Goal: Transaction & Acquisition: Purchase product/service

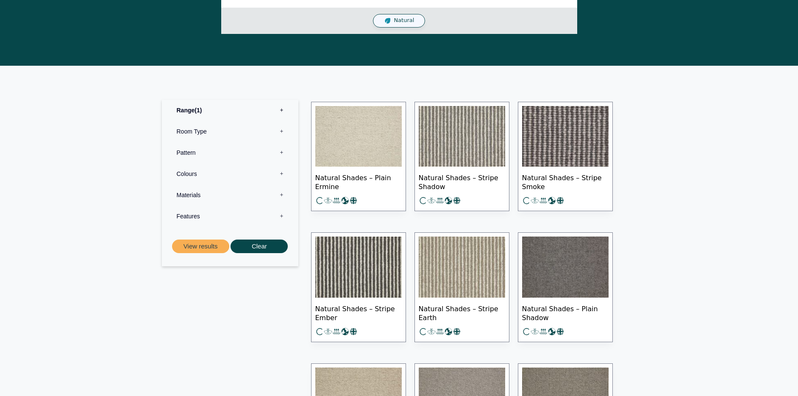
scroll to position [329, 0]
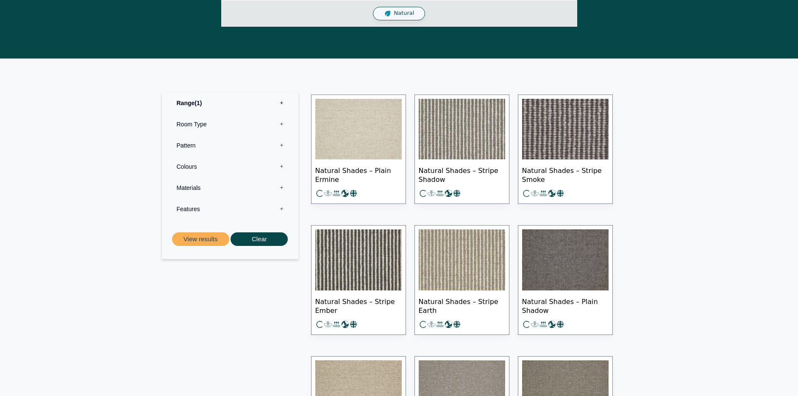
click at [363, 130] on img at bounding box center [358, 129] width 86 height 61
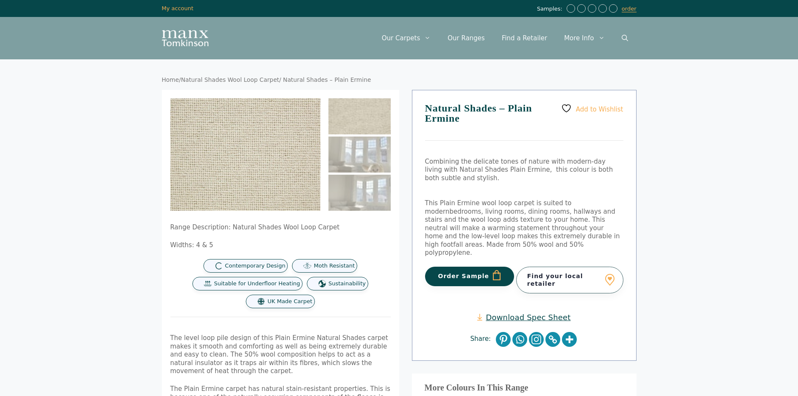
scroll to position [6, 0]
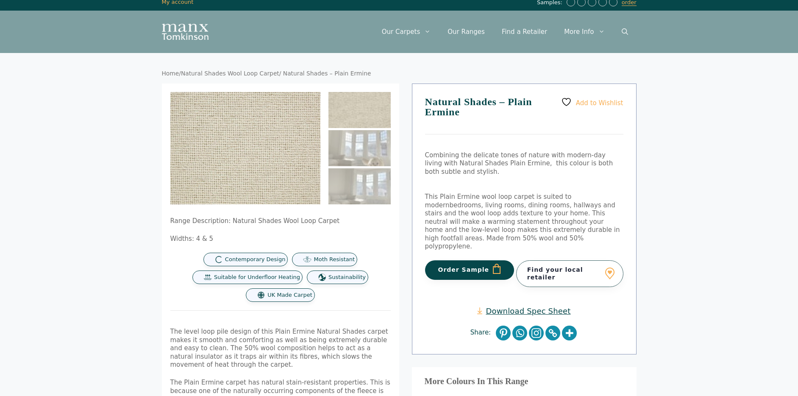
click at [448, 266] on button "Order Sample" at bounding box center [469, 269] width 89 height 19
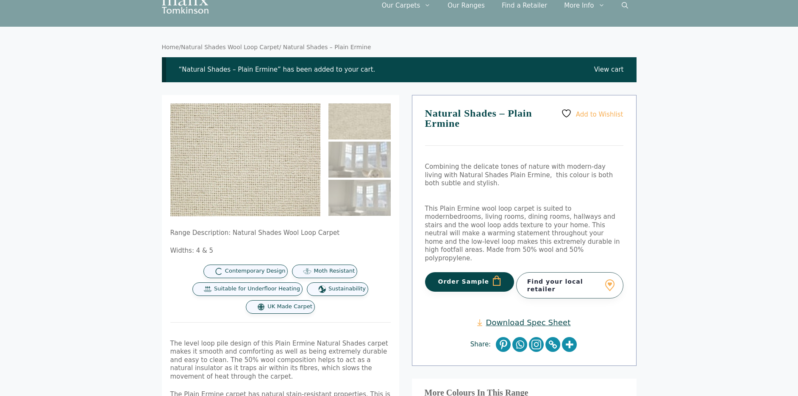
scroll to position [33, 0]
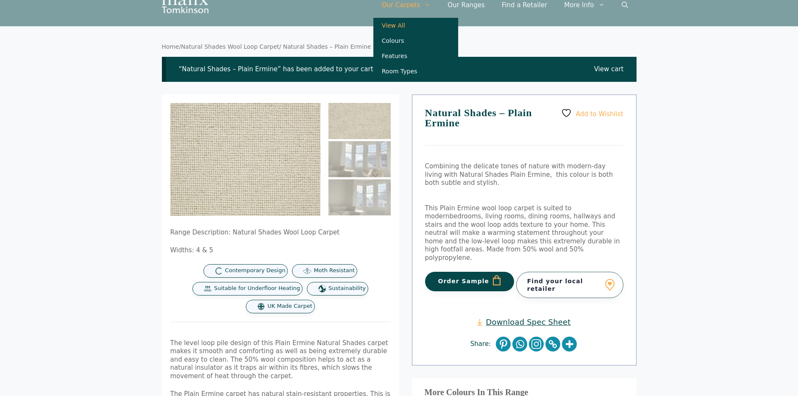
click at [405, 25] on link "View All" at bounding box center [415, 25] width 85 height 15
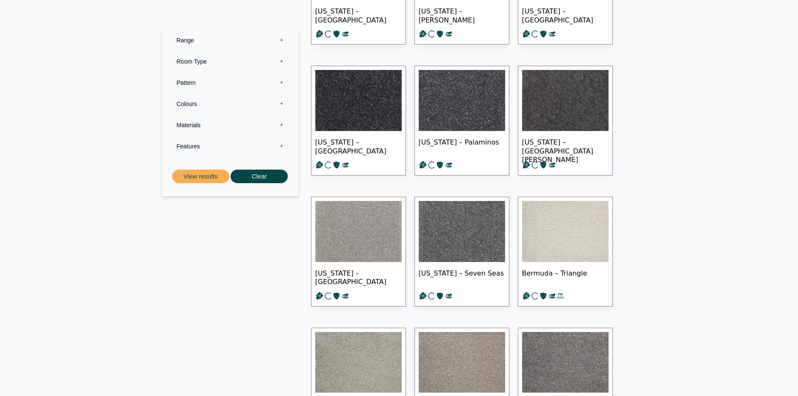
scroll to position [1699, 0]
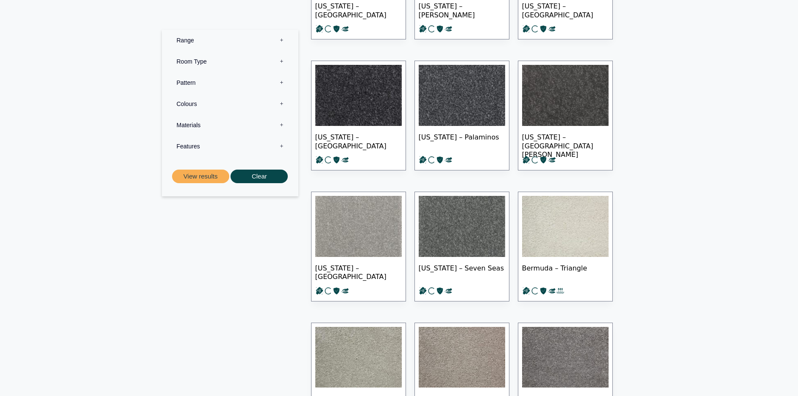
click at [277, 84] on label "Pattern 0" at bounding box center [230, 82] width 124 height 21
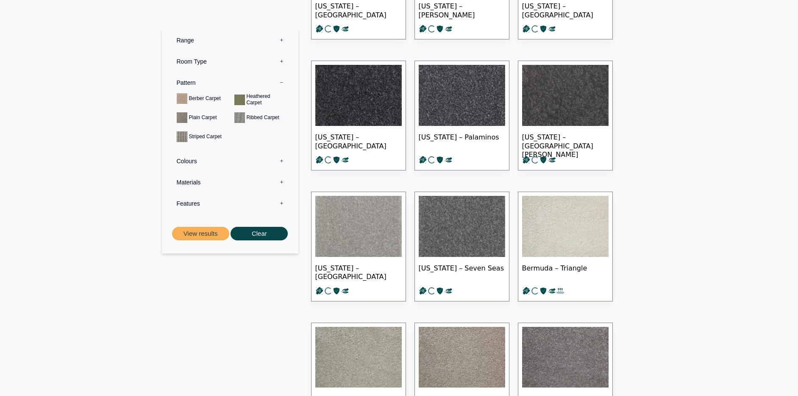
click at [278, 83] on label "Pattern 0" at bounding box center [230, 82] width 124 height 21
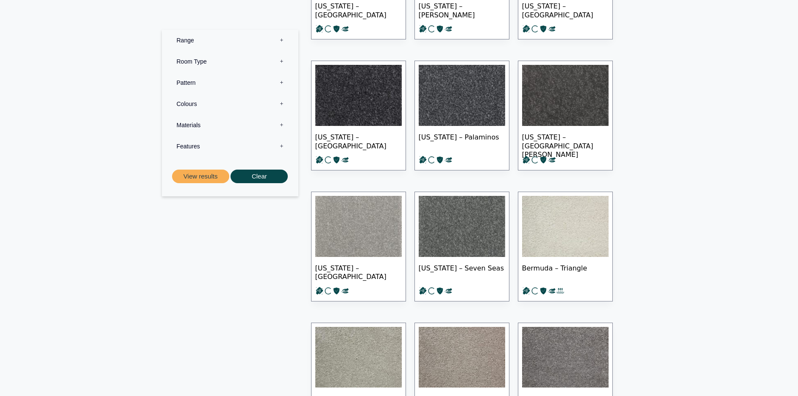
click at [274, 103] on label "Colours 0" at bounding box center [230, 103] width 124 height 21
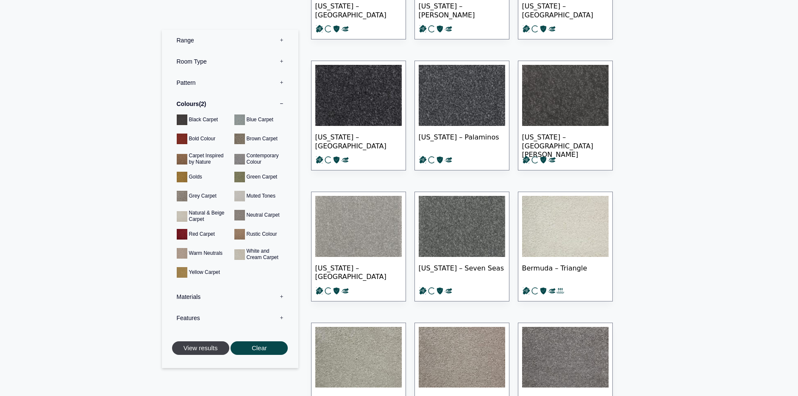
click at [215, 355] on button "View results" at bounding box center [200, 348] width 57 height 14
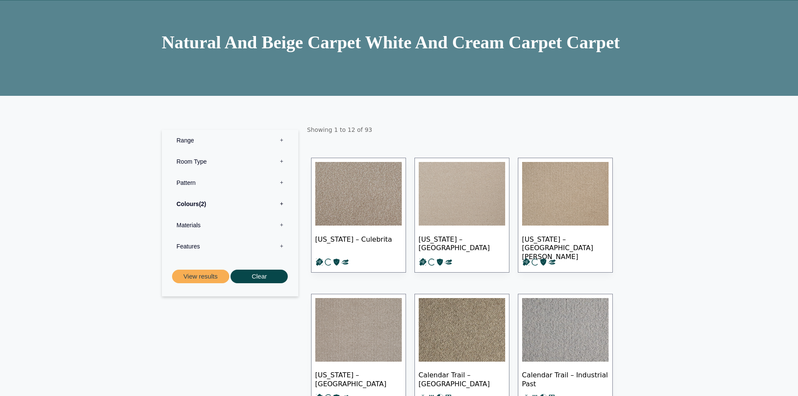
scroll to position [69, 0]
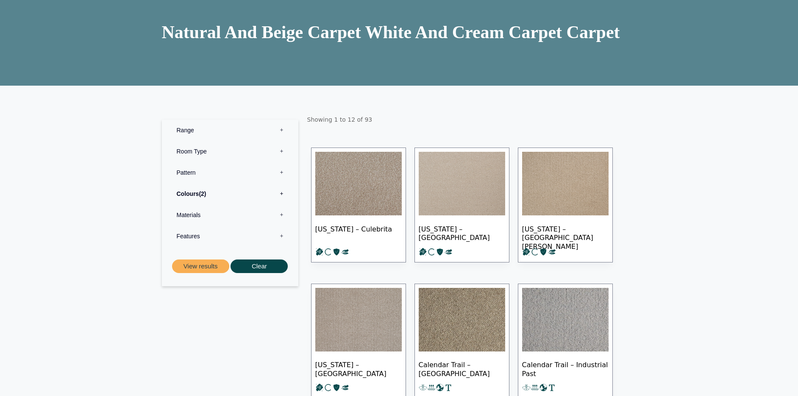
click at [186, 218] on label "Materials 0" at bounding box center [230, 214] width 124 height 21
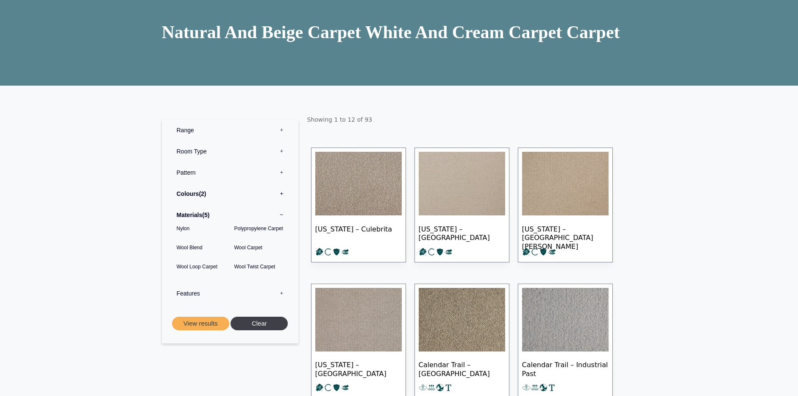
click at [254, 325] on button "Clear" at bounding box center [258, 323] width 57 height 14
click at [193, 322] on button "View results" at bounding box center [200, 323] width 57 height 14
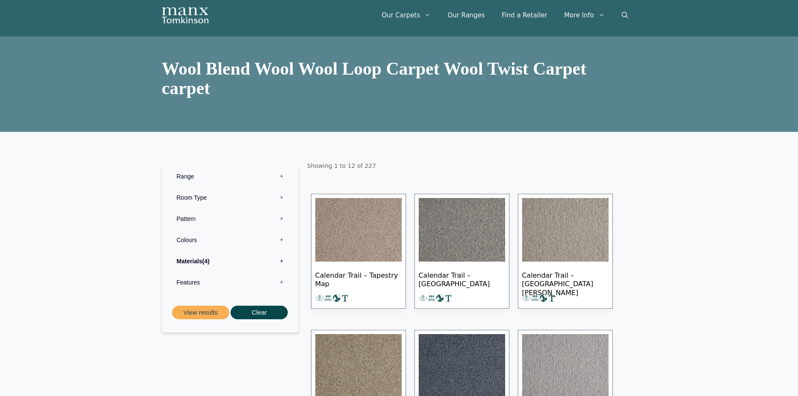
scroll to position [25, 0]
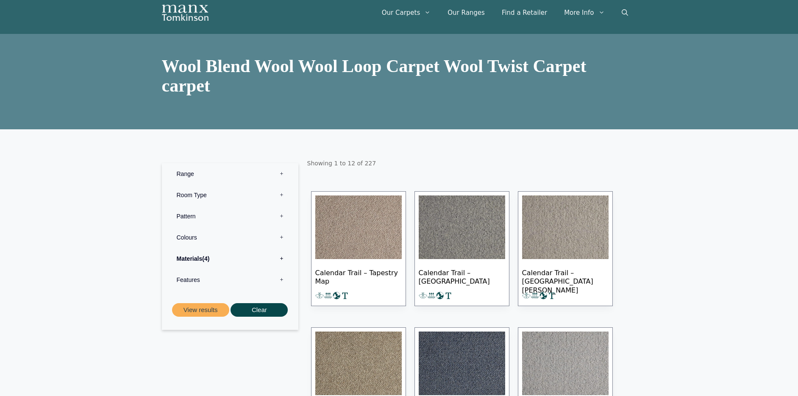
click at [216, 218] on label "Pattern 0" at bounding box center [230, 215] width 124 height 21
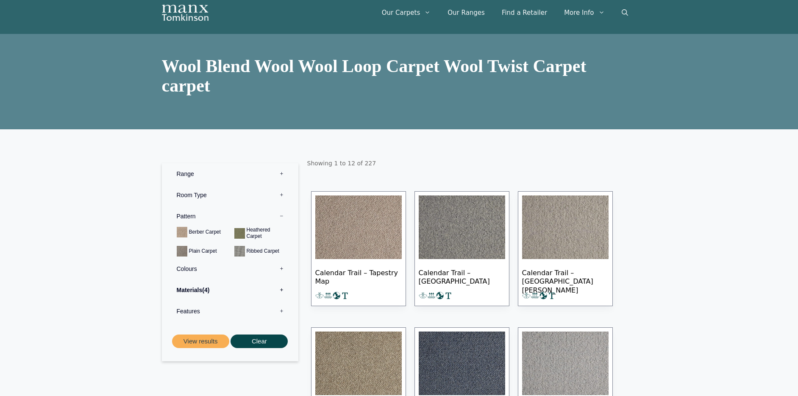
click at [216, 218] on label "Pattern 0" at bounding box center [230, 215] width 124 height 21
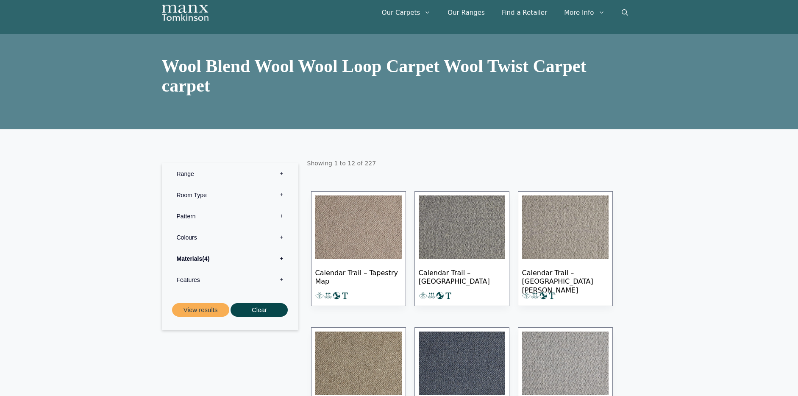
click at [216, 235] on label "Colours 0" at bounding box center [230, 237] width 124 height 21
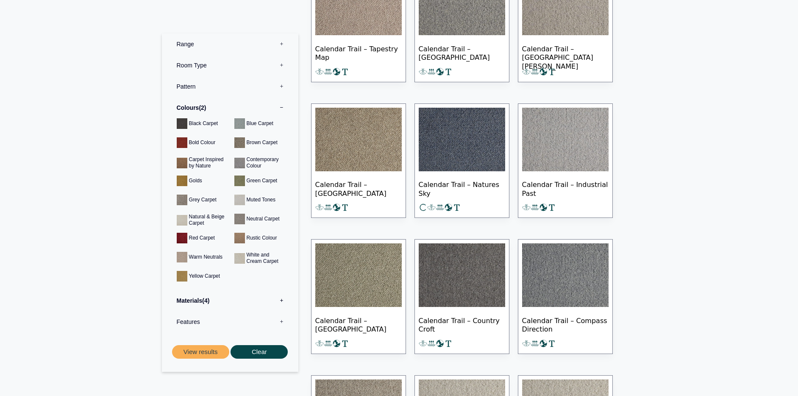
scroll to position [259, 0]
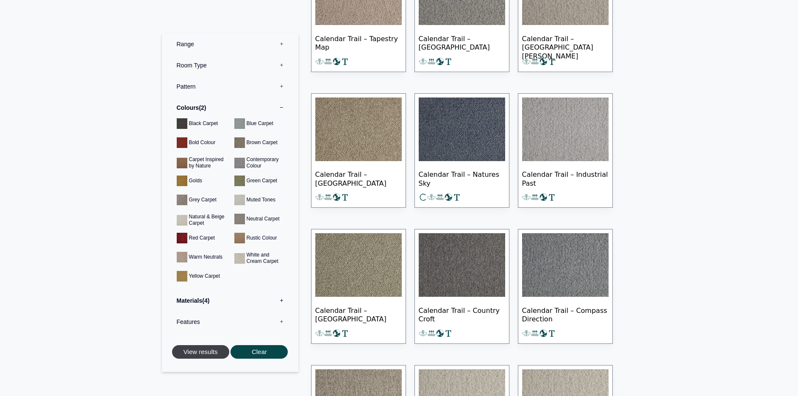
click at [193, 352] on button "View results" at bounding box center [200, 352] width 57 height 14
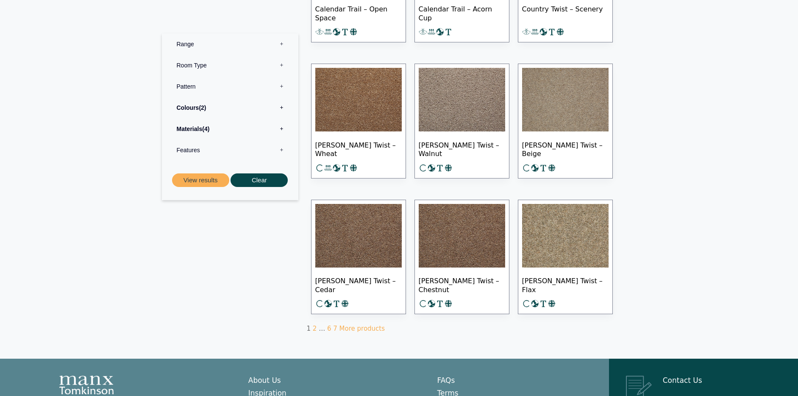
scroll to position [426, 0]
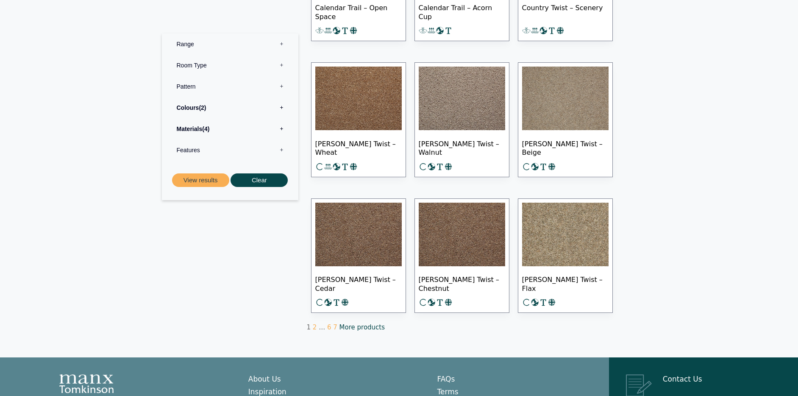
click at [347, 328] on link "More products" at bounding box center [361, 327] width 45 height 8
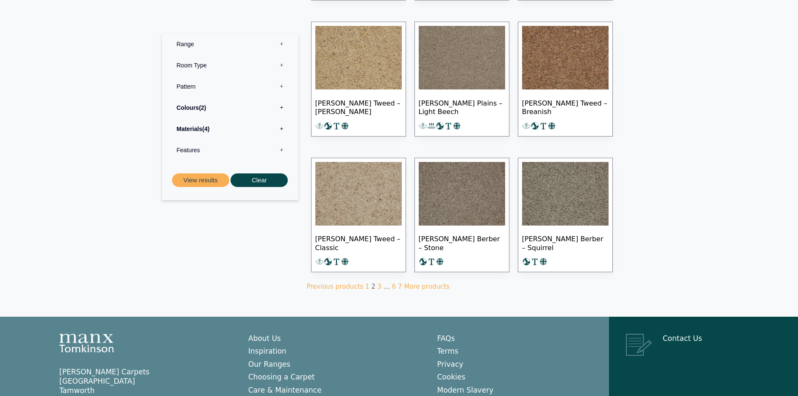
scroll to position [524, 0]
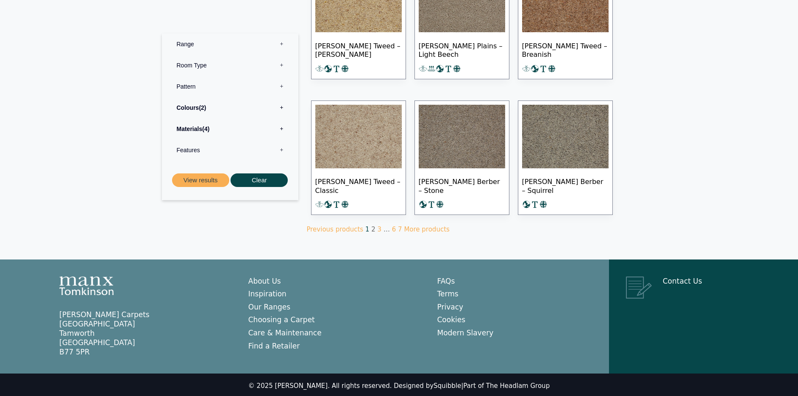
click at [365, 228] on link "1" at bounding box center [367, 229] width 4 height 8
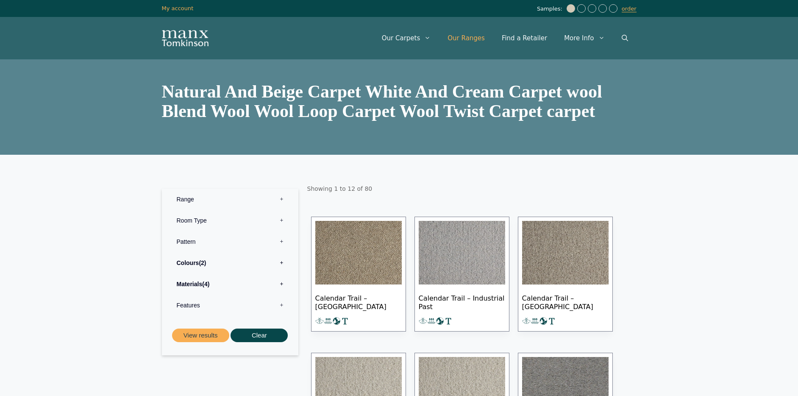
click at [471, 42] on link "Our Ranges" at bounding box center [466, 37] width 54 height 25
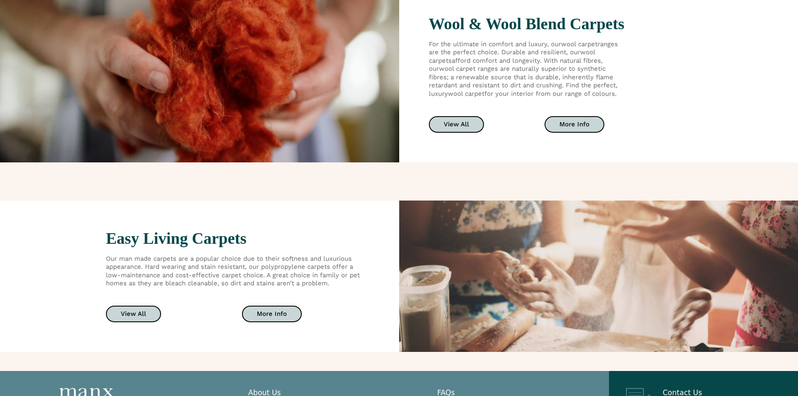
scroll to position [1370, 0]
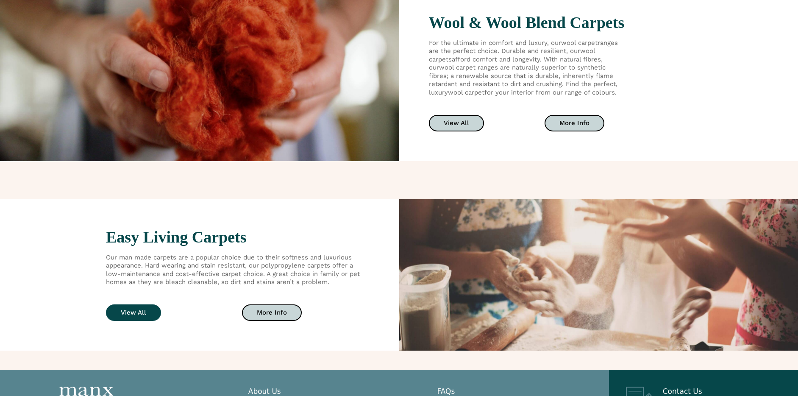
click at [136, 306] on link "View All" at bounding box center [133, 312] width 55 height 17
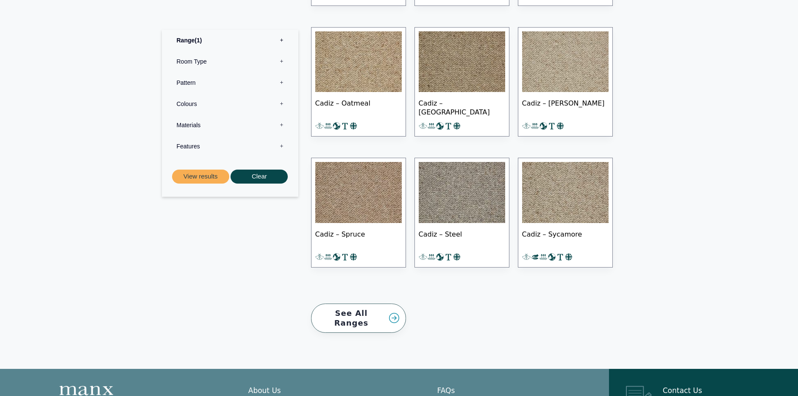
scroll to position [649, 0]
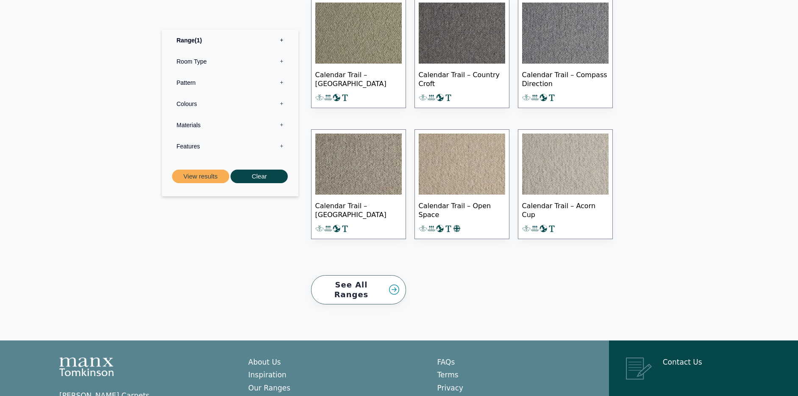
scroll to position [762, 0]
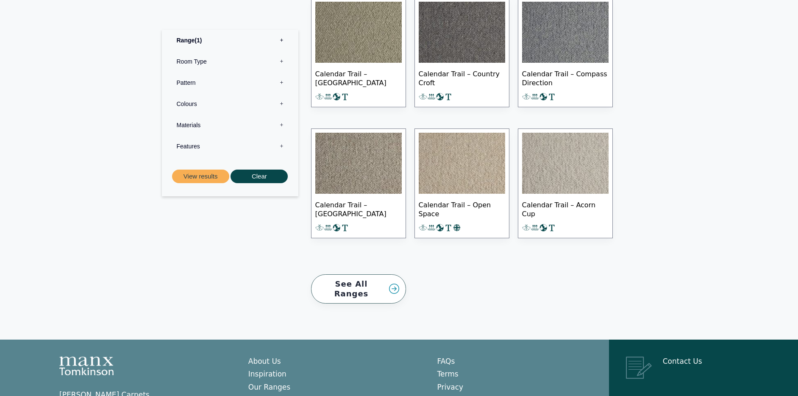
click at [455, 177] on img at bounding box center [462, 163] width 86 height 61
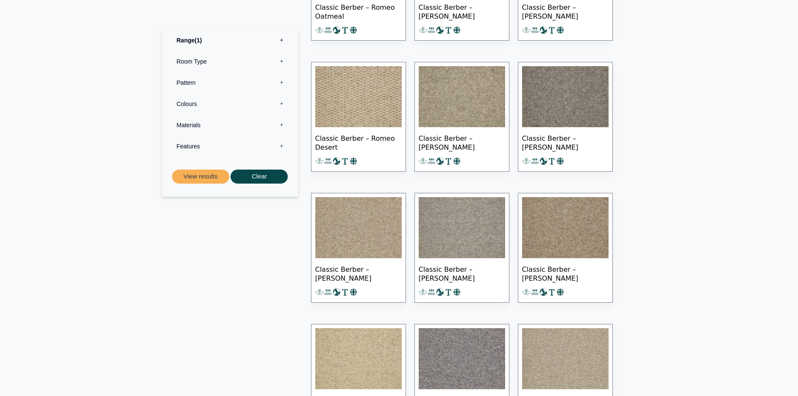
scroll to position [782, 0]
click at [370, 108] on img at bounding box center [358, 97] width 86 height 61
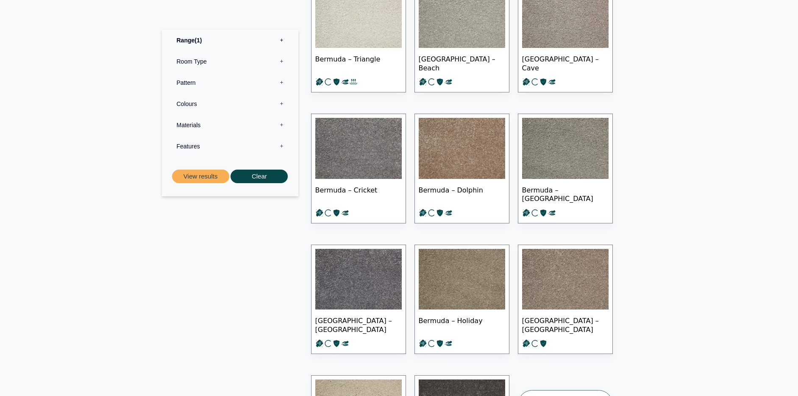
scroll to position [431, 0]
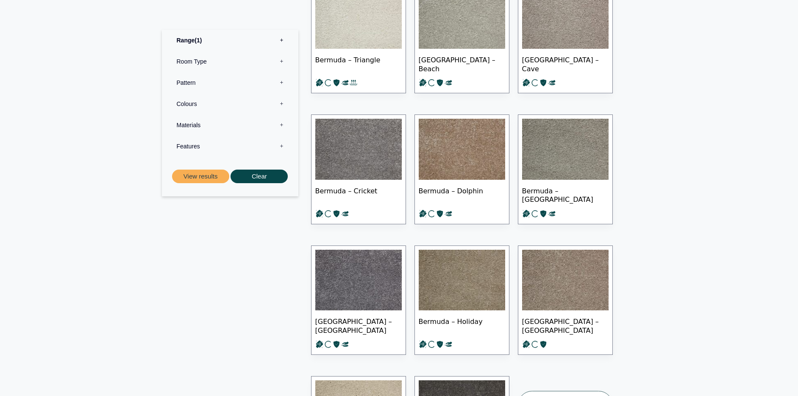
click at [361, 37] on img at bounding box center [358, 18] width 86 height 61
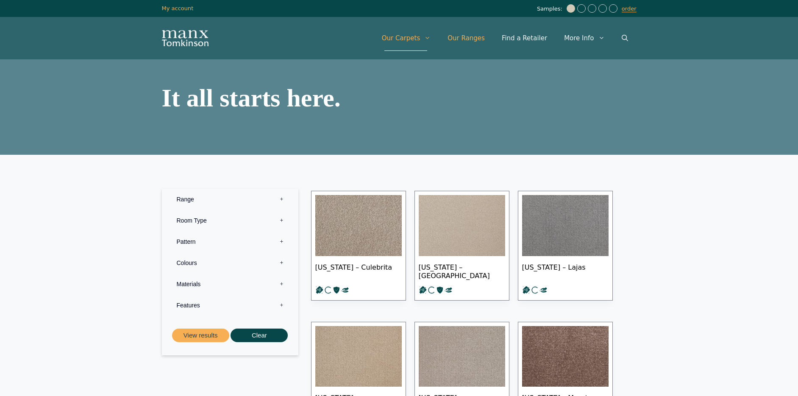
click at [482, 39] on link "Our Ranges" at bounding box center [466, 37] width 54 height 25
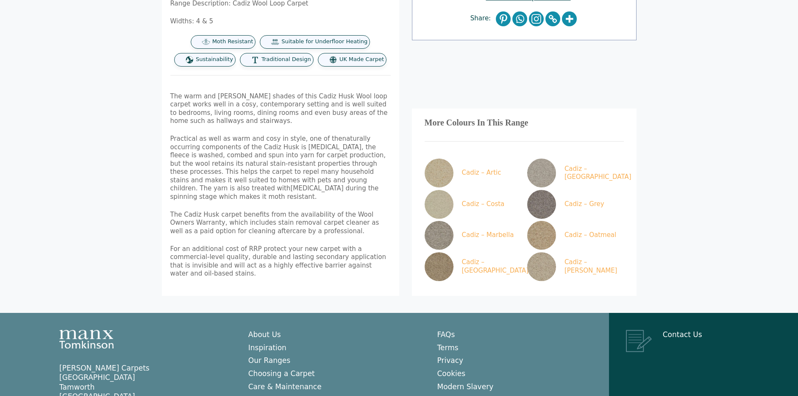
scroll to position [280, 0]
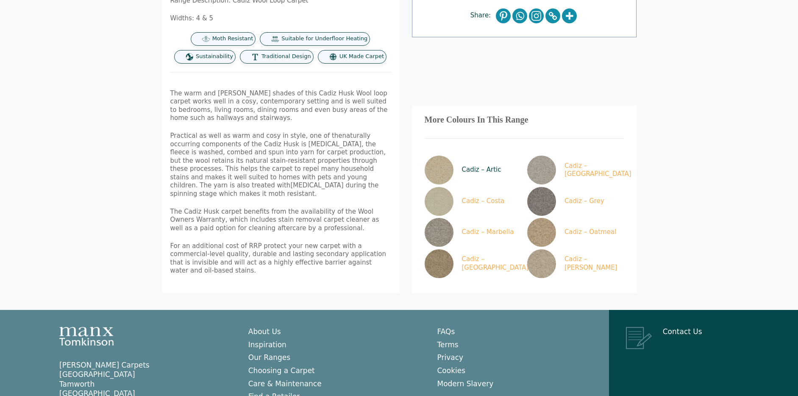
click at [441, 158] on img at bounding box center [438, 169] width 29 height 29
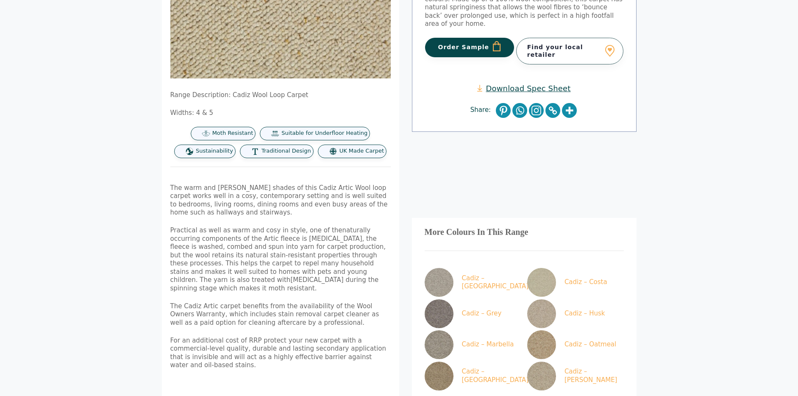
scroll to position [186, 0]
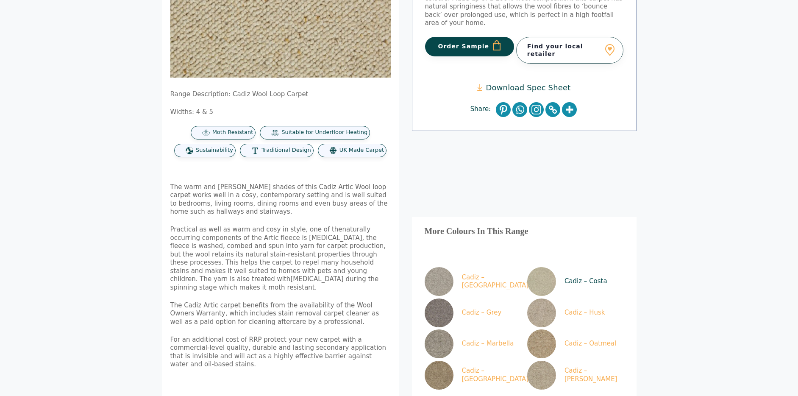
click at [549, 277] on img at bounding box center [541, 281] width 29 height 29
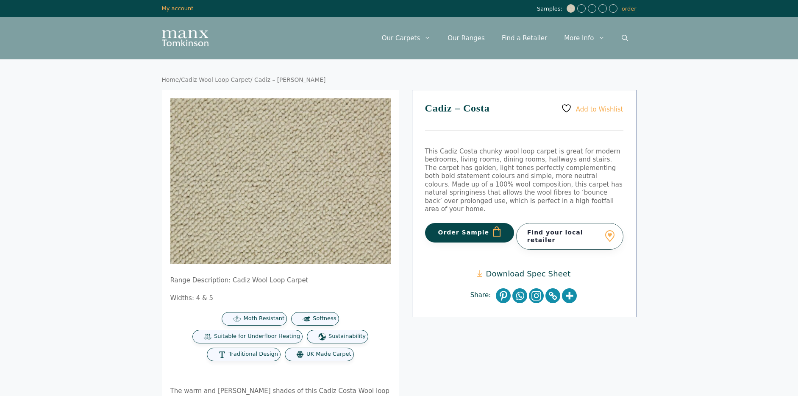
click at [458, 227] on button "Order Sample" at bounding box center [469, 232] width 89 height 19
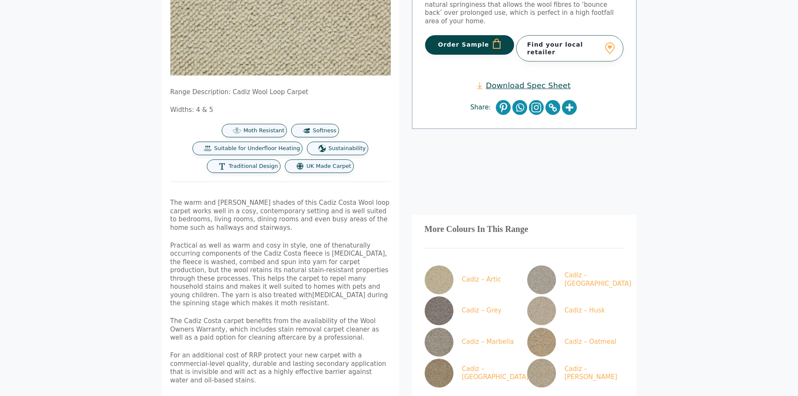
scroll to position [226, 0]
click at [547, 327] on img at bounding box center [541, 341] width 29 height 29
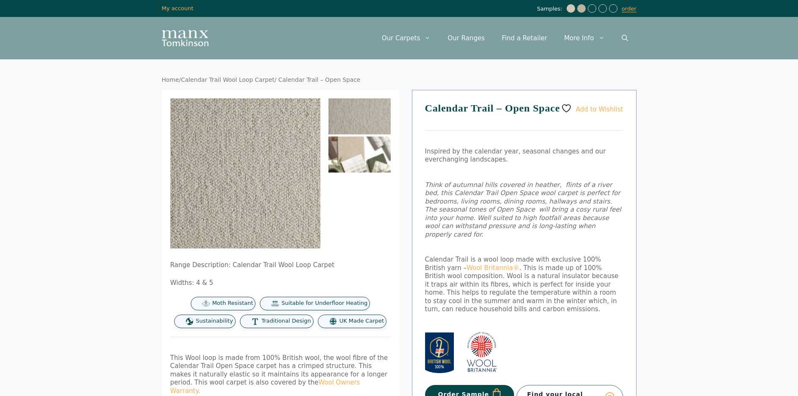
click at [376, 153] on img at bounding box center [359, 154] width 62 height 36
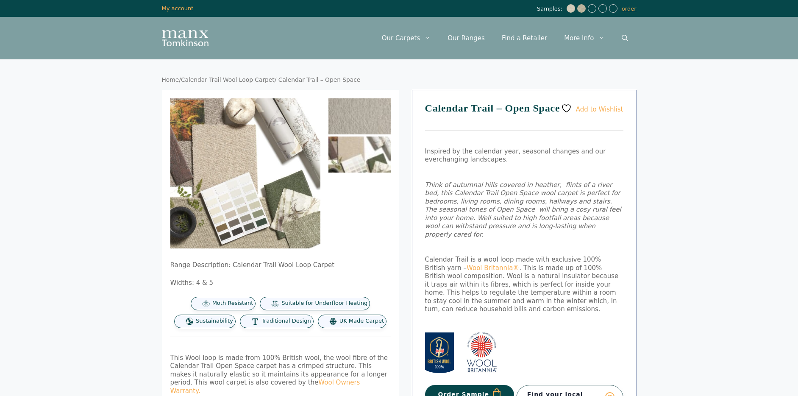
click at [349, 119] on img at bounding box center [359, 116] width 62 height 36
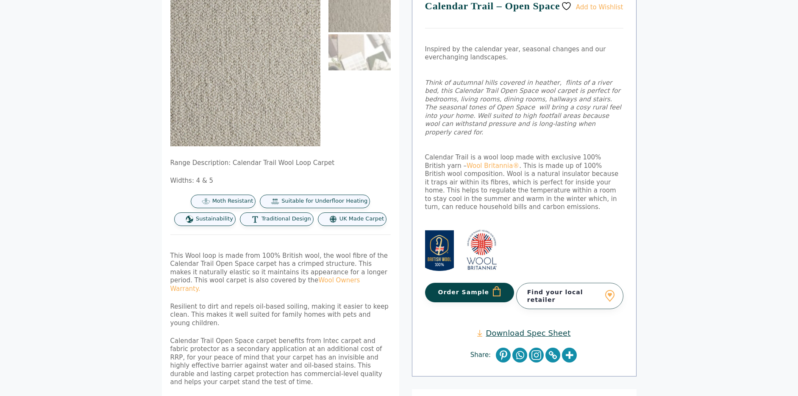
scroll to position [103, 0]
click at [466, 284] on button "Order Sample" at bounding box center [469, 291] width 89 height 19
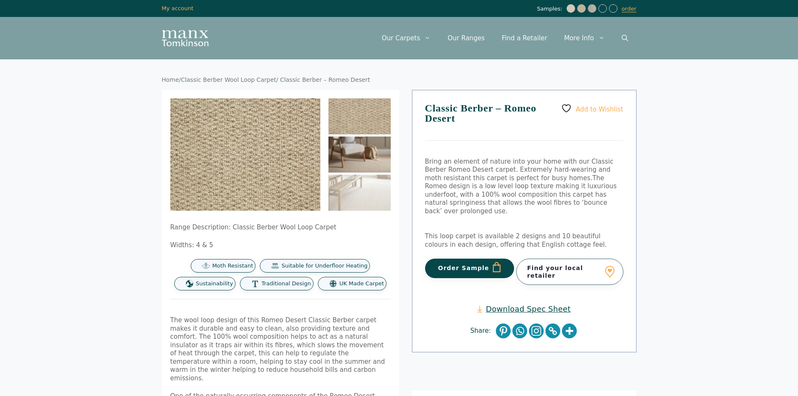
click at [363, 165] on img at bounding box center [359, 154] width 62 height 36
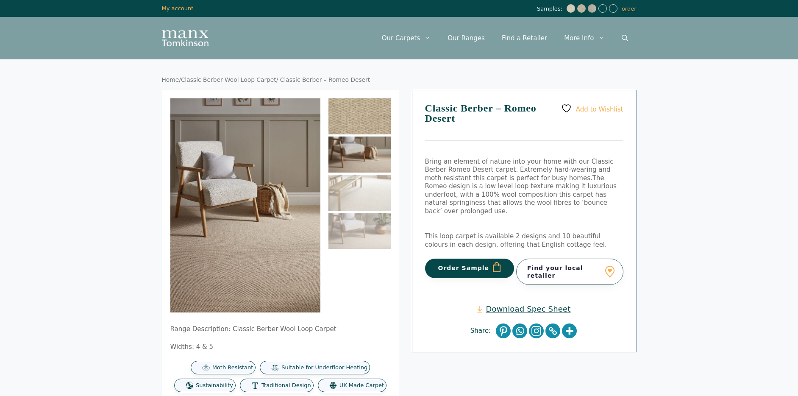
click at [349, 119] on img at bounding box center [359, 116] width 62 height 36
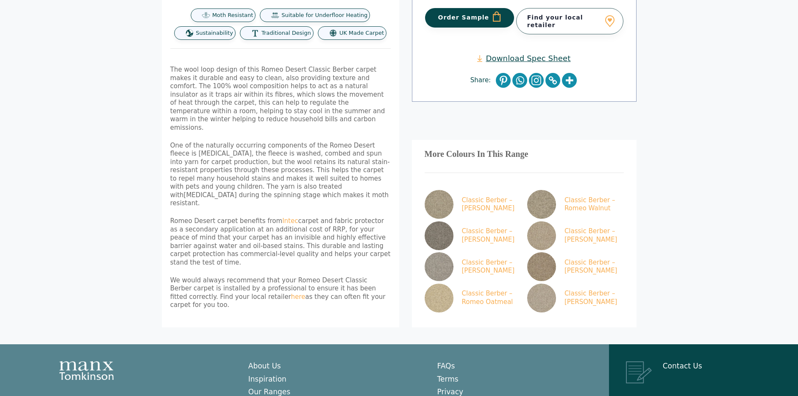
scroll to position [263, 0]
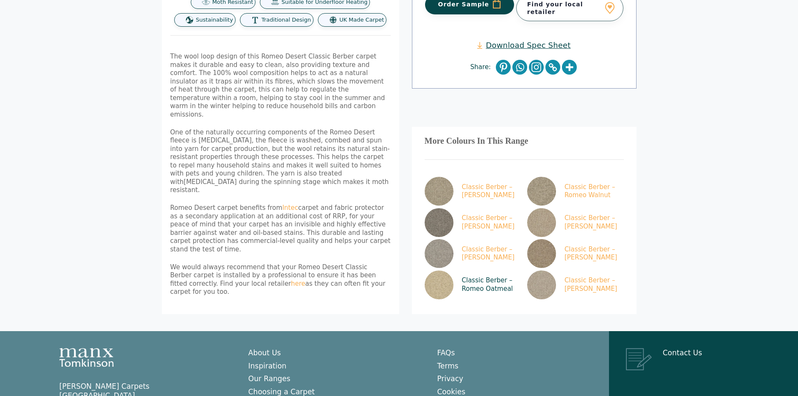
click at [445, 270] on img at bounding box center [438, 284] width 29 height 29
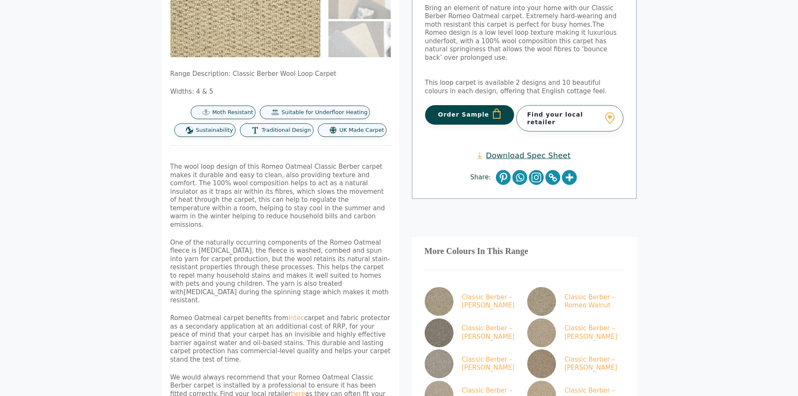
scroll to position [244, 0]
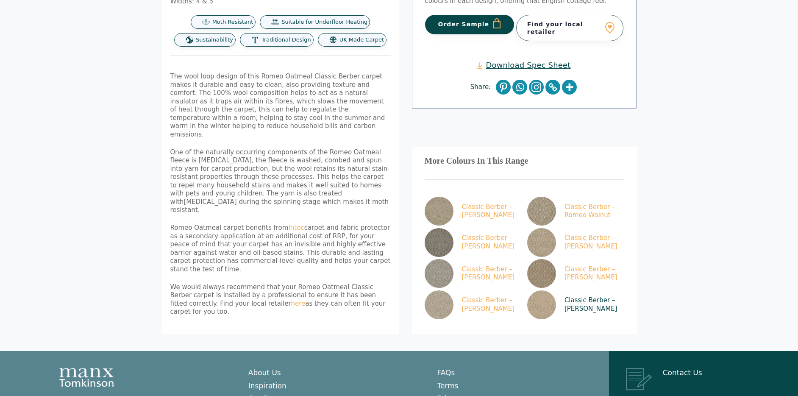
click at [550, 290] on img at bounding box center [541, 304] width 29 height 29
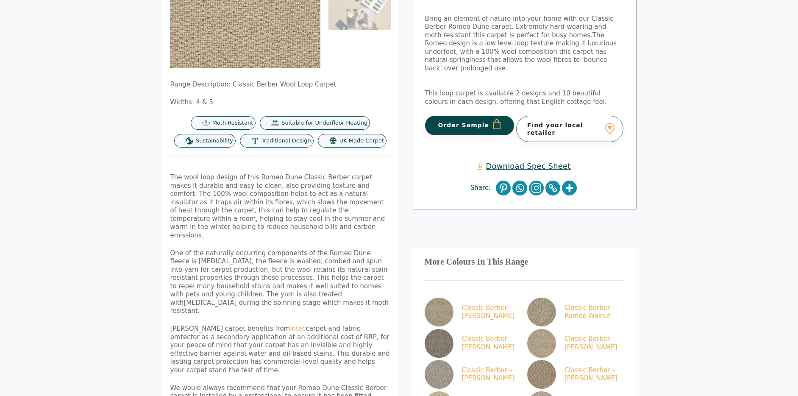
scroll to position [164, 0]
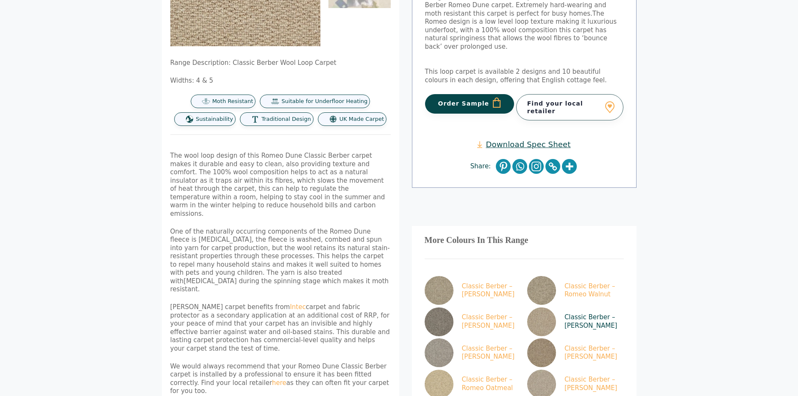
click at [556, 307] on link "Classic Berber – [PERSON_NAME]" at bounding box center [573, 321] width 93 height 29
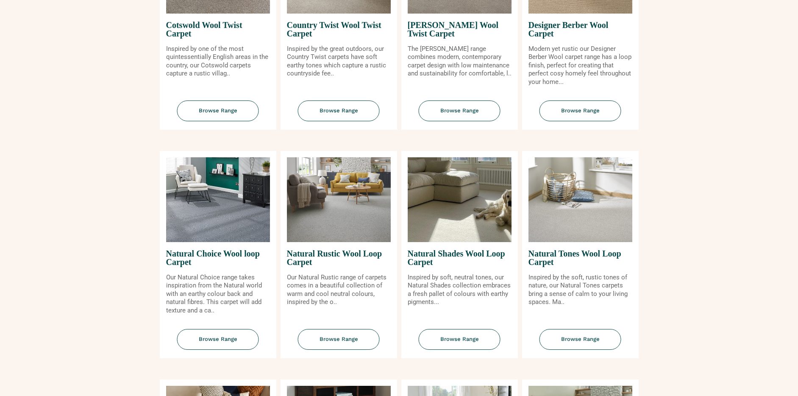
scroll to position [520, 0]
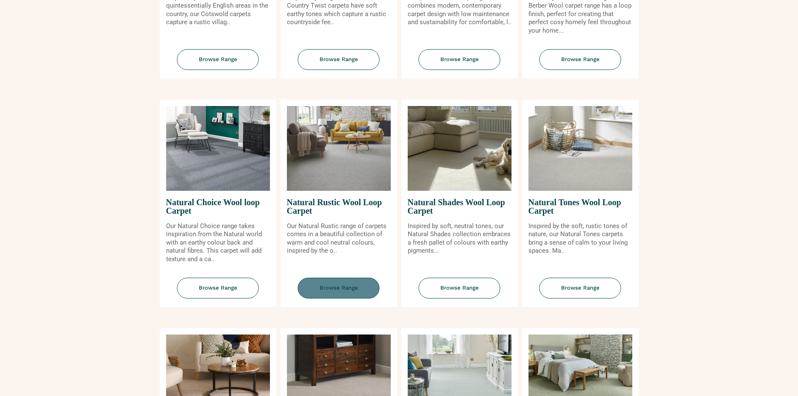
click at [340, 290] on span "Browse Range" at bounding box center [339, 287] width 82 height 21
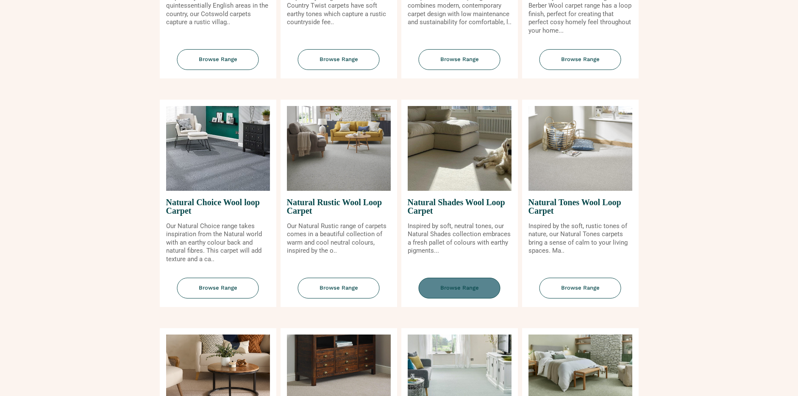
click at [452, 294] on span "Browse Range" at bounding box center [460, 287] width 82 height 21
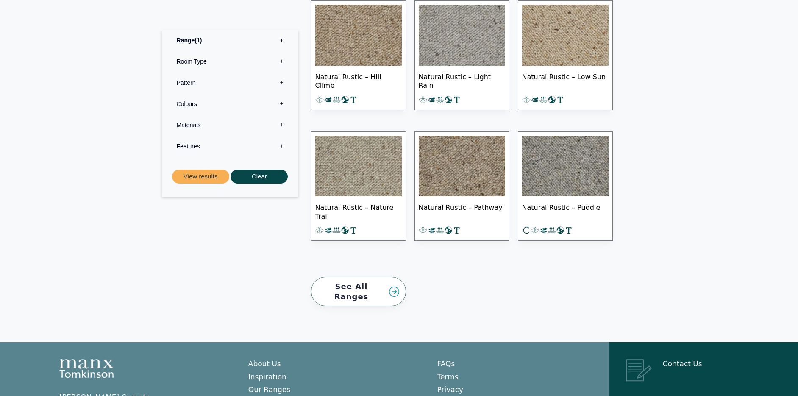
scroll to position [510, 0]
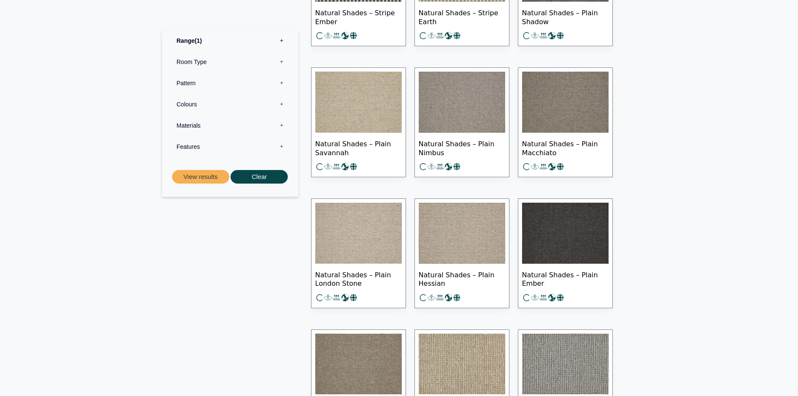
scroll to position [644, 0]
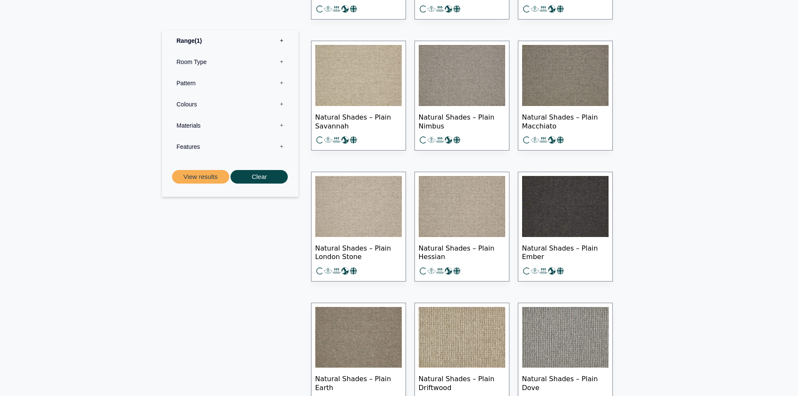
click at [330, 226] on img at bounding box center [358, 206] width 86 height 61
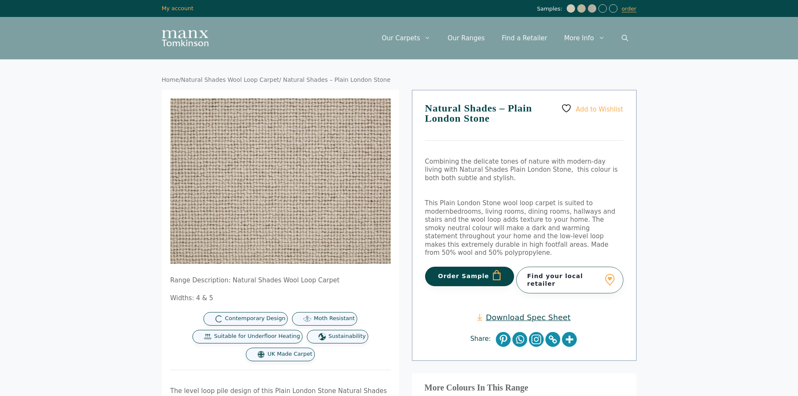
click at [469, 275] on button "Order Sample" at bounding box center [469, 275] width 89 height 19
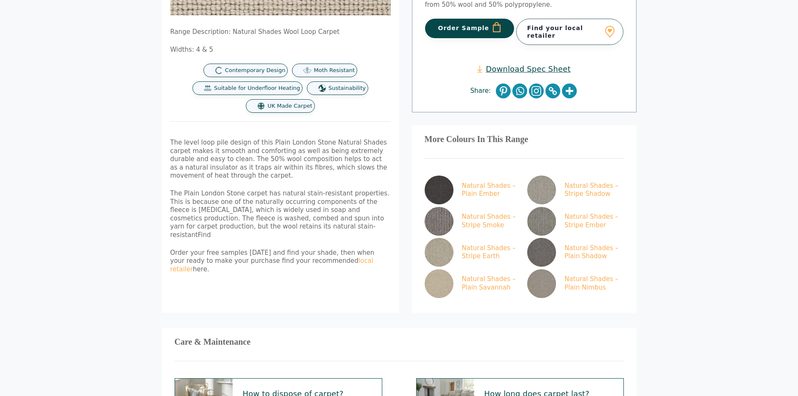
scroll to position [288, 0]
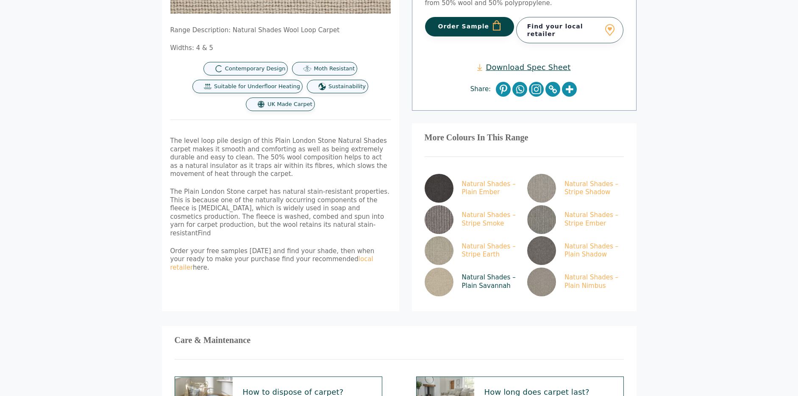
click at [438, 272] on img at bounding box center [438, 281] width 29 height 29
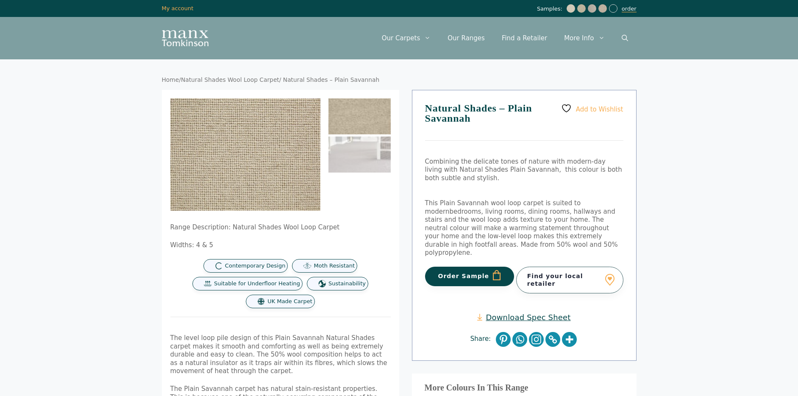
click at [630, 6] on link "order" at bounding box center [628, 9] width 15 height 7
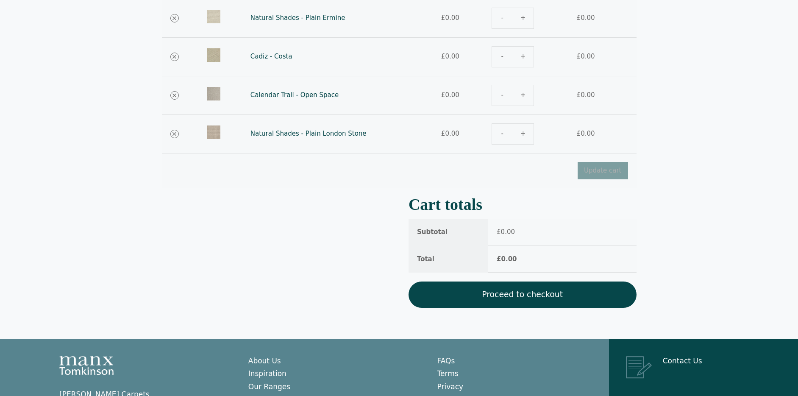
scroll to position [145, 0]
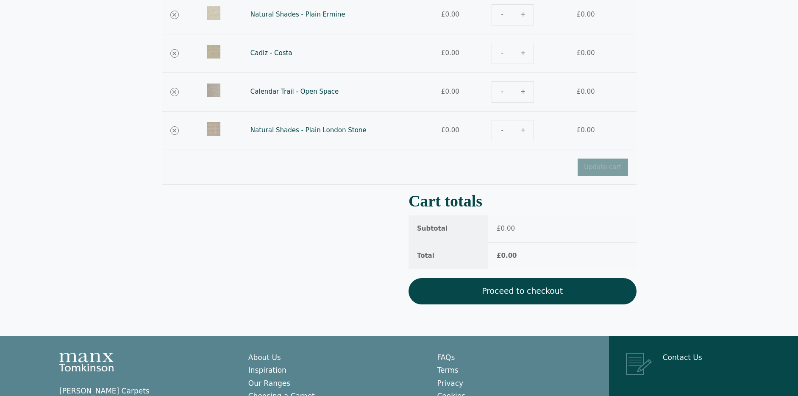
click at [445, 288] on link "Proceed to checkout" at bounding box center [522, 291] width 228 height 26
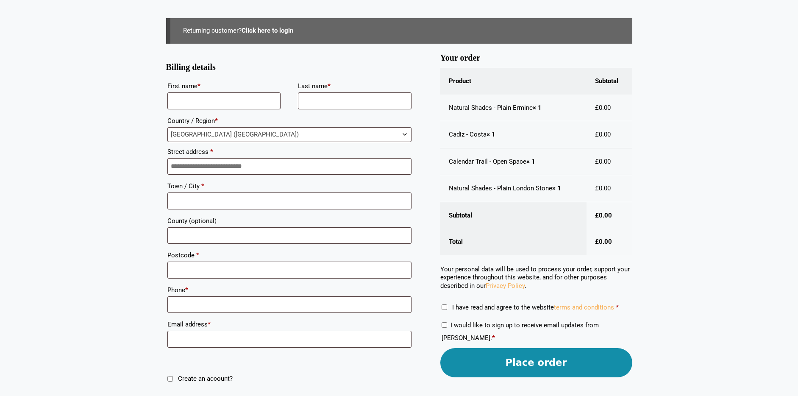
scroll to position [109, 0]
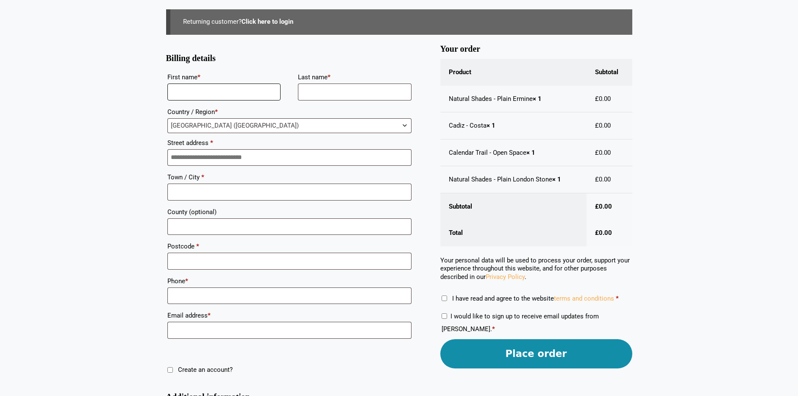
click at [169, 100] on span "Checkout" at bounding box center [224, 91] width 114 height 17
type input "****"
type input "*******"
type input "**********"
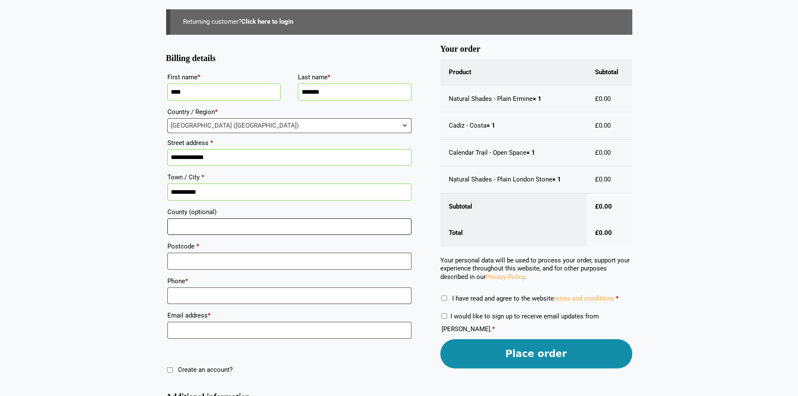
click at [225, 231] on input "County (optional)" at bounding box center [289, 226] width 244 height 17
type input "*********"
click at [236, 266] on input "Postcode *" at bounding box center [289, 260] width 244 height 17
paste input "**********"
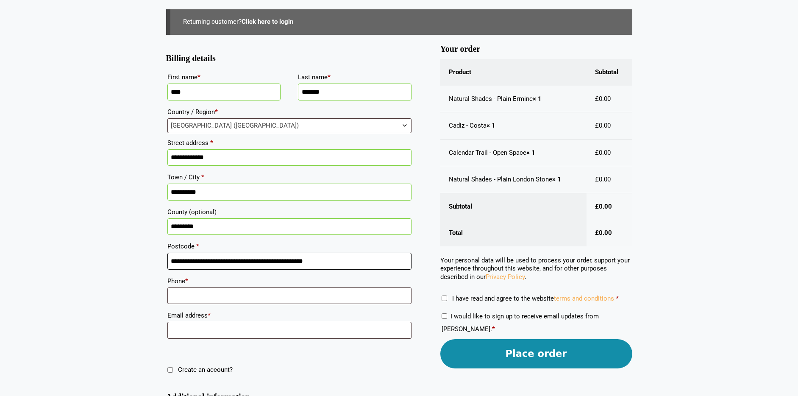
drag, startPoint x: 285, startPoint y: 261, endPoint x: 196, endPoint y: 246, distance: 91.2
click at [196, 245] on p "**********" at bounding box center [289, 254] width 247 height 32
click at [224, 266] on input "**********" at bounding box center [289, 260] width 244 height 17
type input "********"
click at [200, 294] on input "Phone *" at bounding box center [289, 295] width 244 height 17
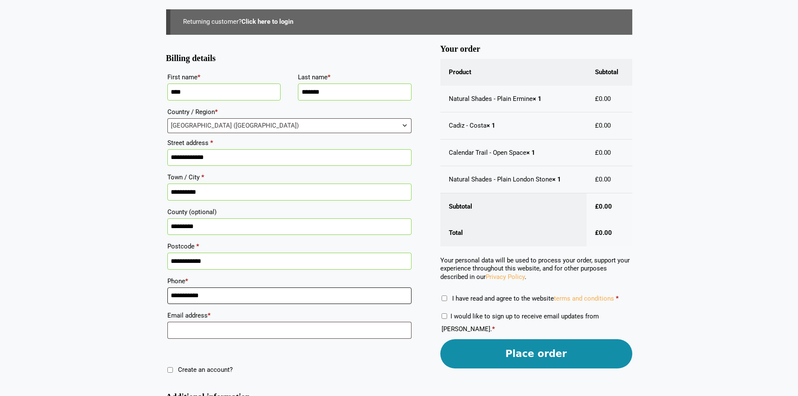
type input "**********"
click at [154, 302] on div "**********" at bounding box center [399, 212] width 508 height 524
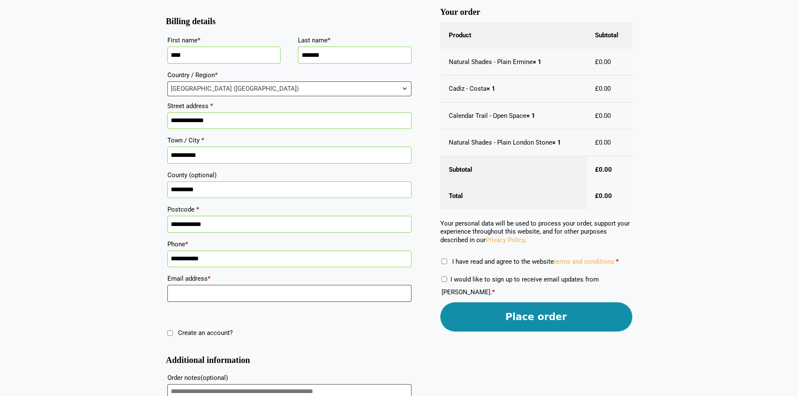
scroll to position [147, 0]
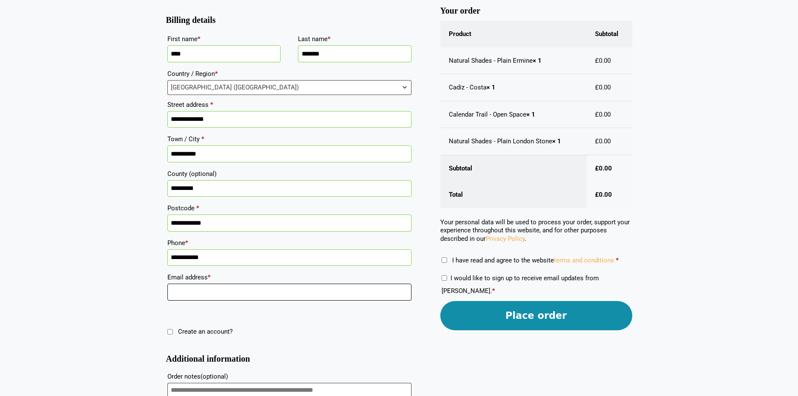
click at [180, 291] on input "Email address *" at bounding box center [289, 291] width 244 height 17
type input "**********"
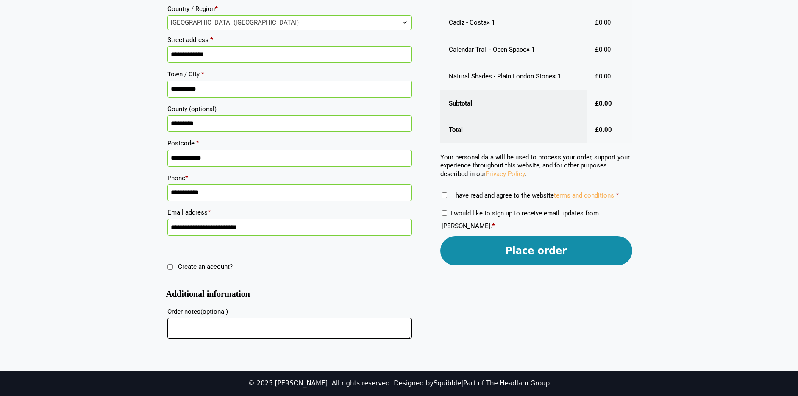
click at [236, 322] on textarea "Order notes (optional)" at bounding box center [289, 328] width 244 height 21
type textarea "**********"
click at [482, 241] on button "Place order" at bounding box center [536, 250] width 192 height 29
